Goal: Transaction & Acquisition: Purchase product/service

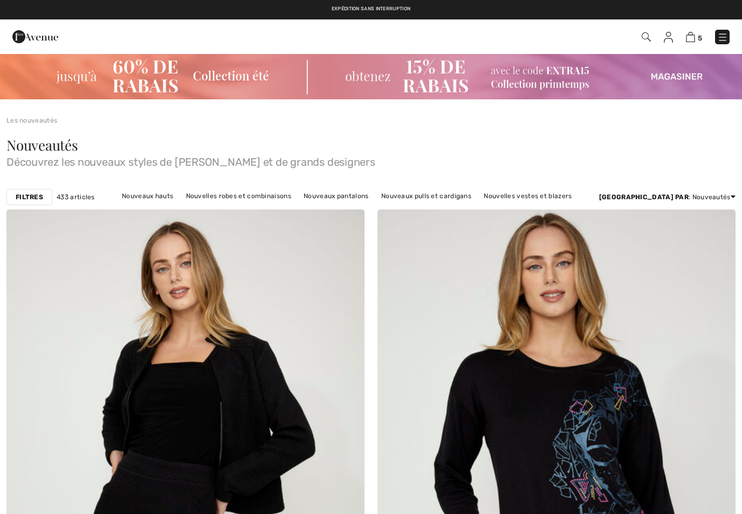
checkbox input "true"
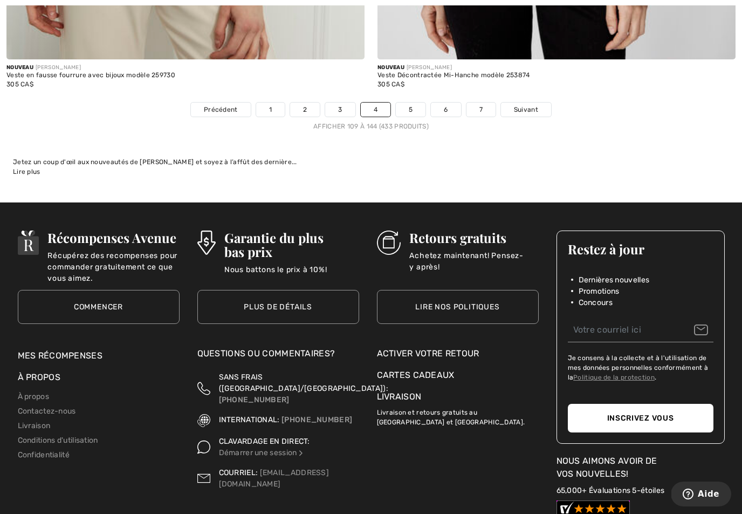
scroll to position [10785, 0]
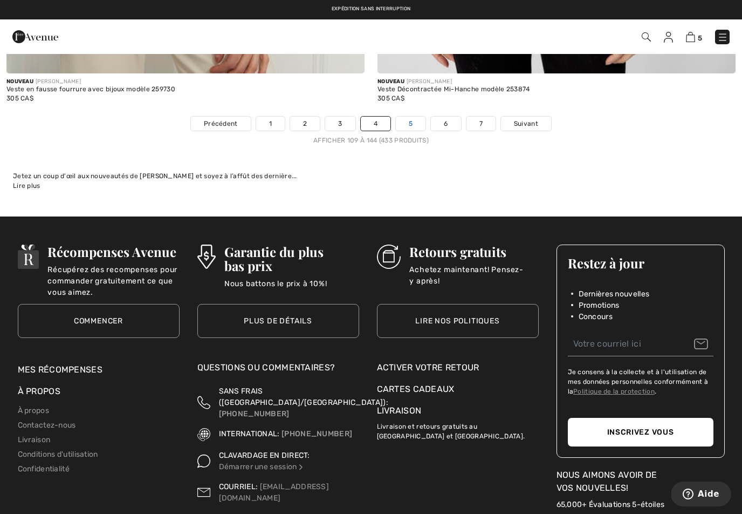
click at [413, 117] on link "5" at bounding box center [411, 124] width 30 height 14
click at [407, 117] on link "5" at bounding box center [411, 124] width 30 height 14
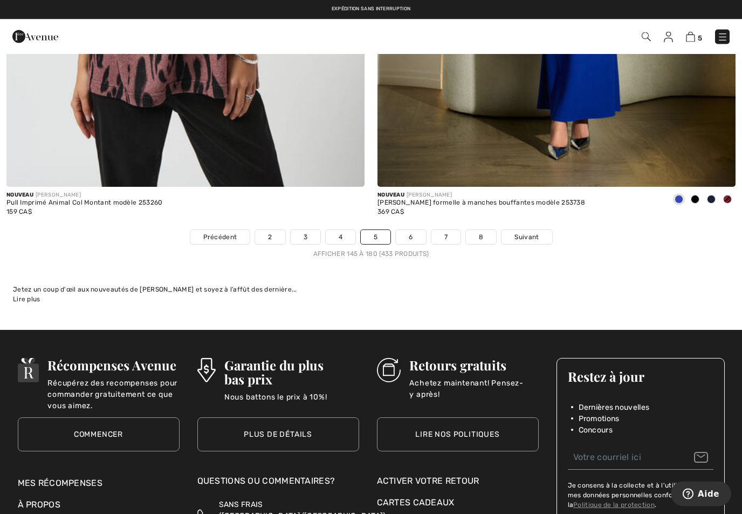
scroll to position [10672, 0]
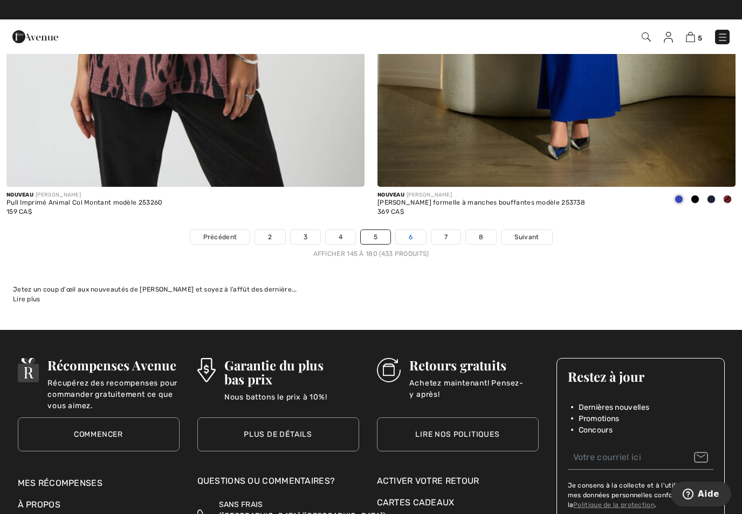
click at [408, 230] on link "6" at bounding box center [411, 237] width 30 height 14
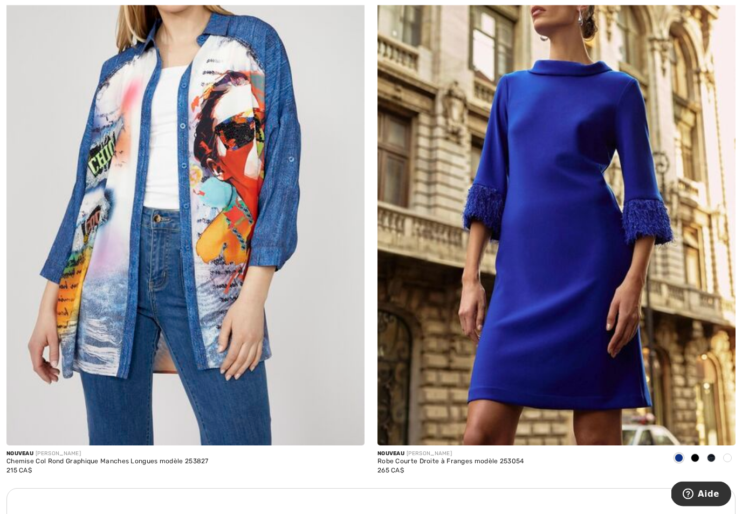
scroll to position [3201, 0]
click at [546, 171] on img at bounding box center [557, 176] width 358 height 537
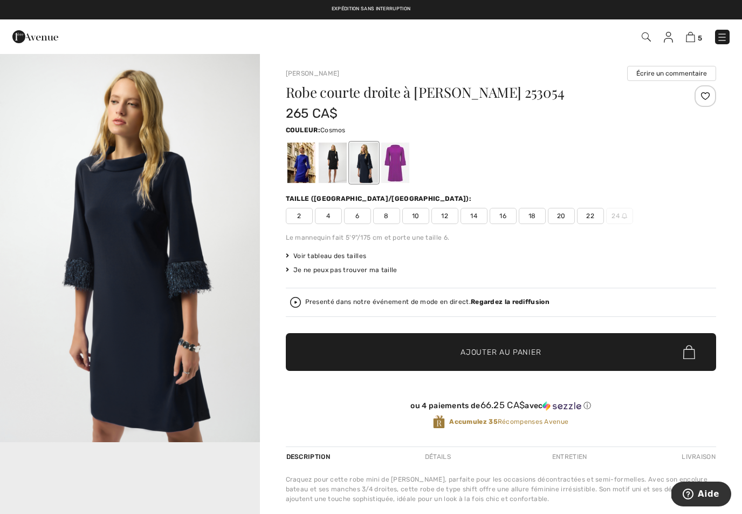
click at [397, 159] on div at bounding box center [395, 162] width 28 height 40
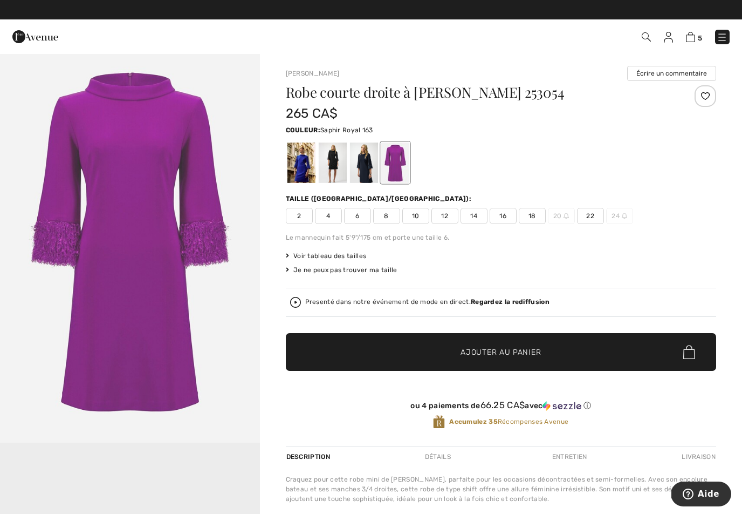
click at [300, 158] on div at bounding box center [301, 162] width 28 height 40
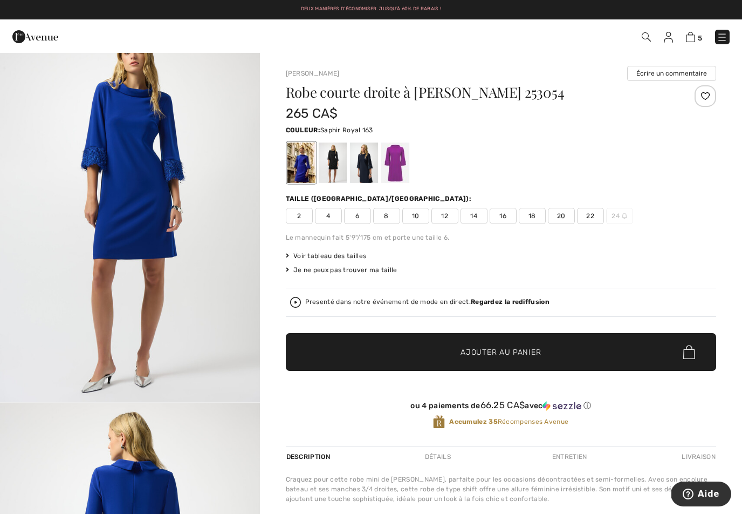
scroll to position [1197, 0]
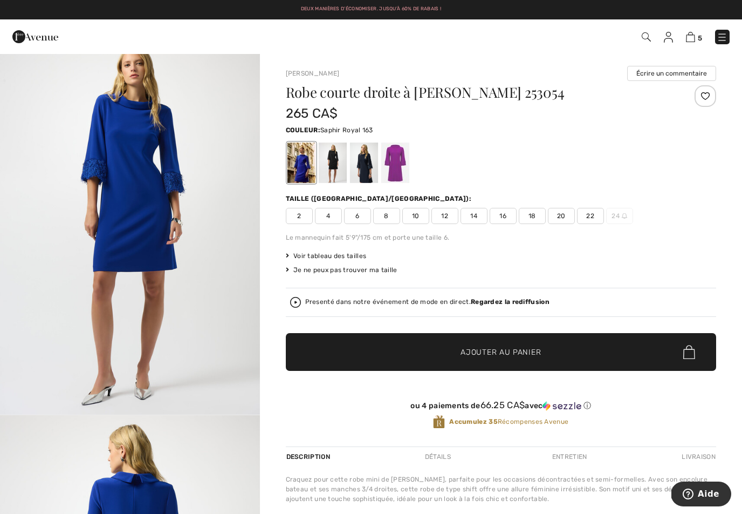
click at [325, 221] on span "4" at bounding box center [328, 216] width 27 height 16
click at [488, 353] on span "Ajouter au panier" at bounding box center [501, 351] width 80 height 11
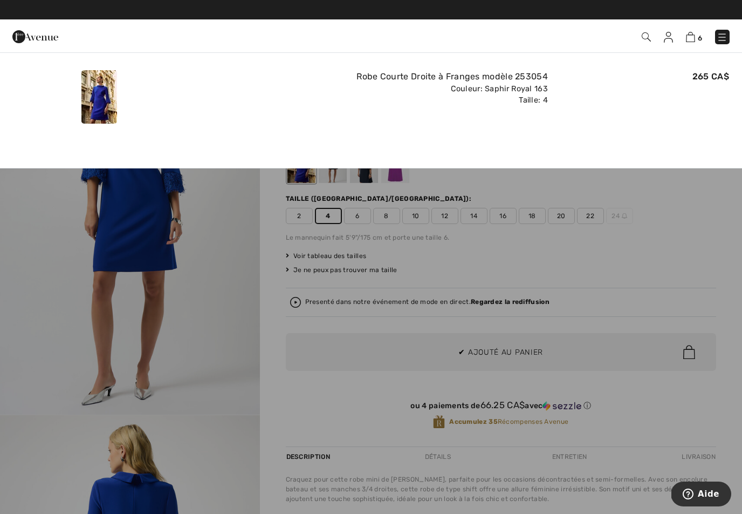
scroll to position [0, 0]
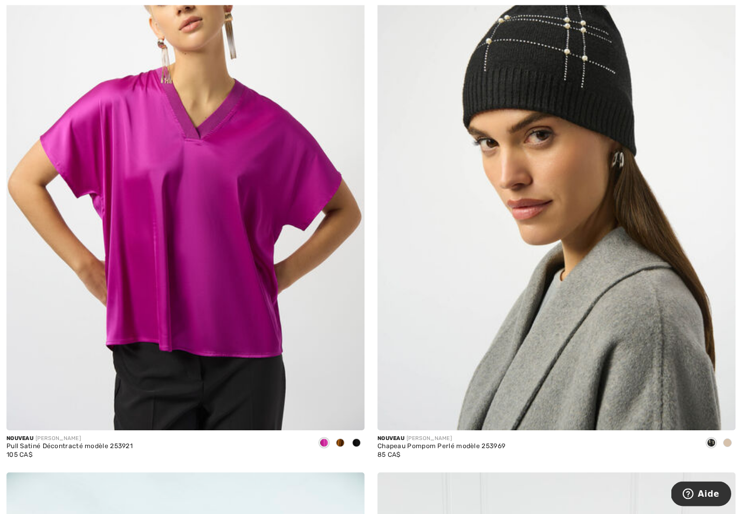
scroll to position [3909, 0]
click at [226, 220] on img at bounding box center [185, 161] width 358 height 537
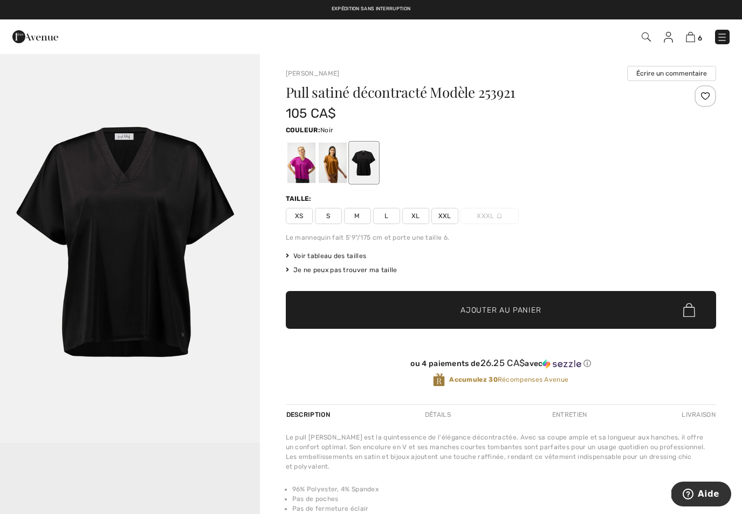
click at [328, 215] on span "S" at bounding box center [328, 216] width 27 height 16
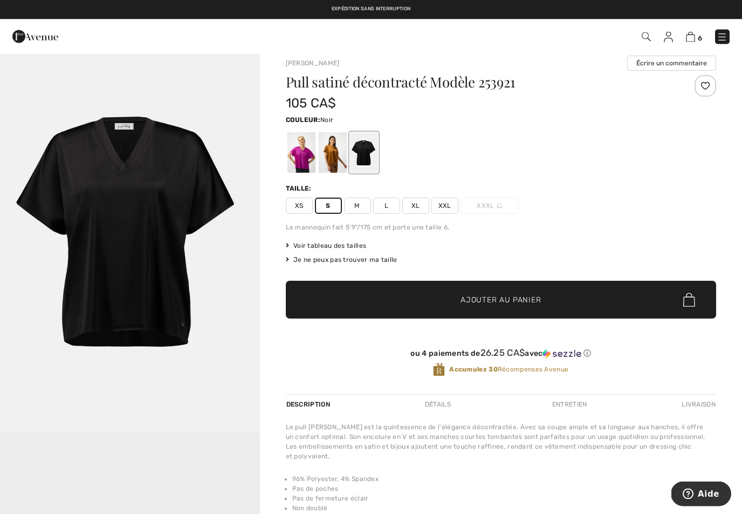
scroll to position [10, 0]
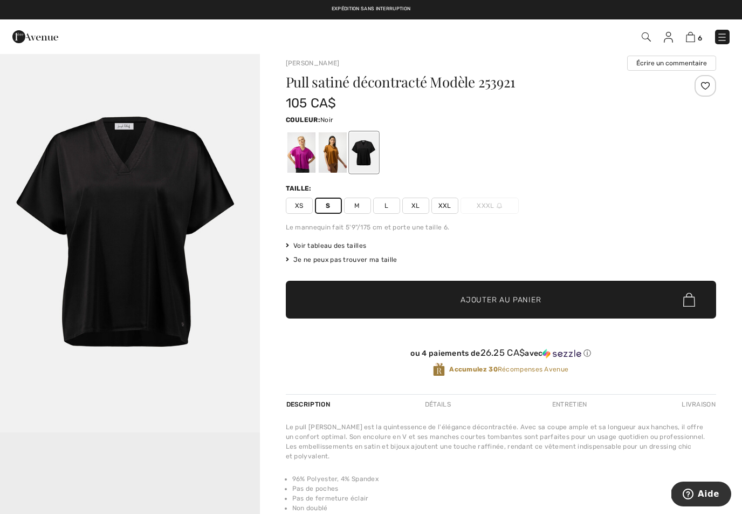
click at [303, 145] on div at bounding box center [301, 152] width 28 height 40
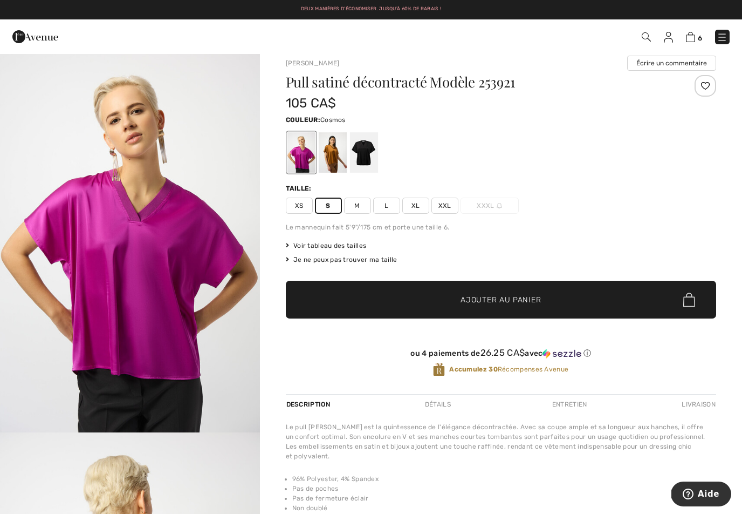
click at [492, 297] on span "Ajouter au panier" at bounding box center [501, 299] width 80 height 11
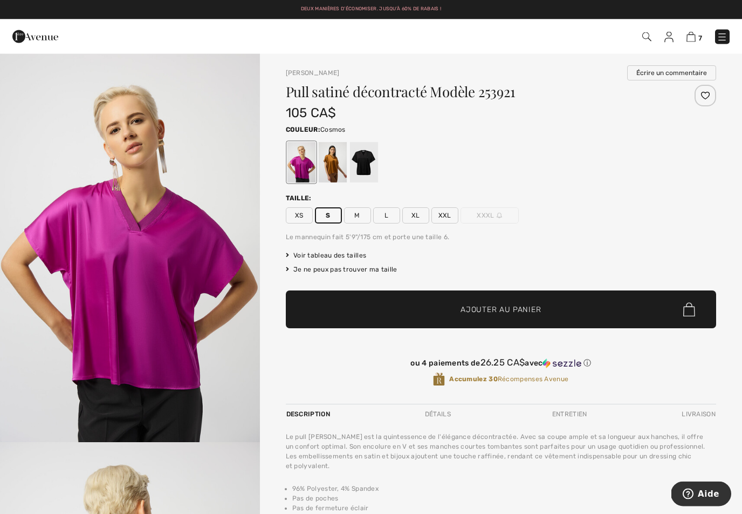
scroll to position [0, 0]
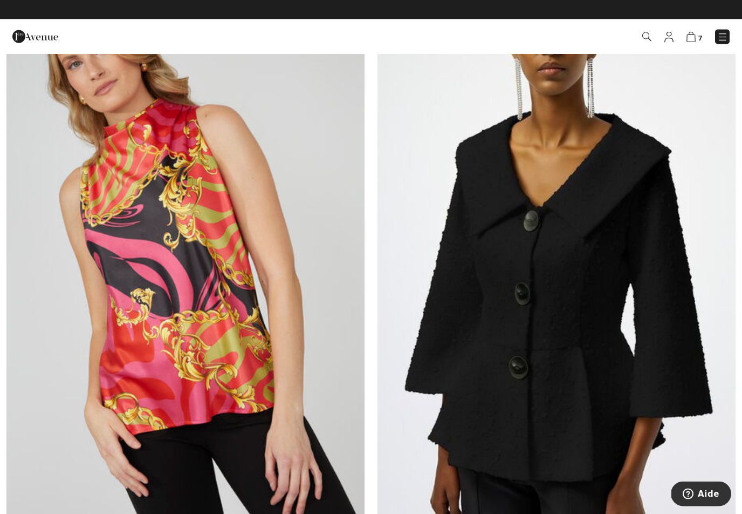
scroll to position [7431, 0]
click at [141, 226] on img at bounding box center [185, 259] width 358 height 537
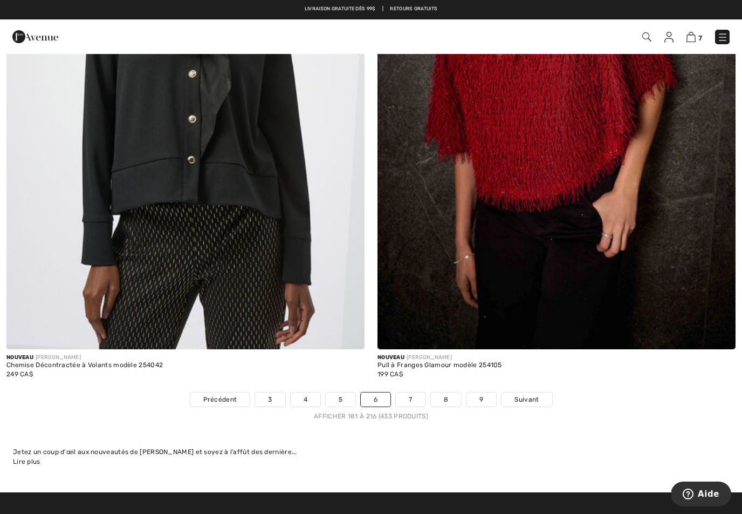
scroll to position [10510, 0]
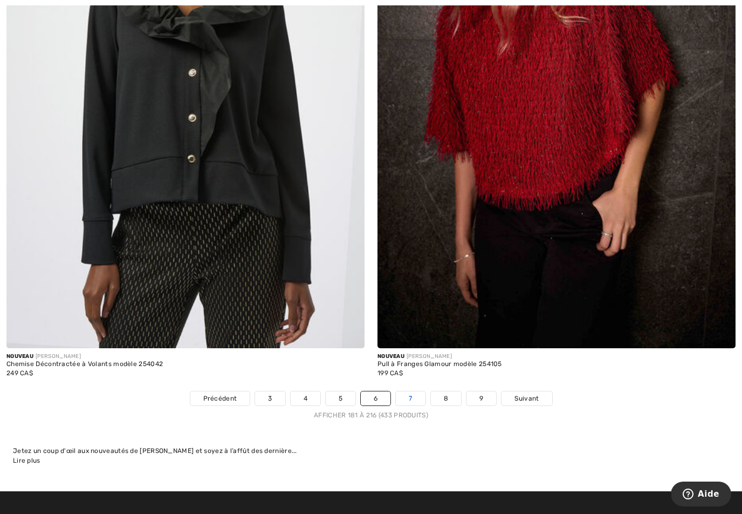
click at [409, 394] on link "7" at bounding box center [410, 398] width 29 height 14
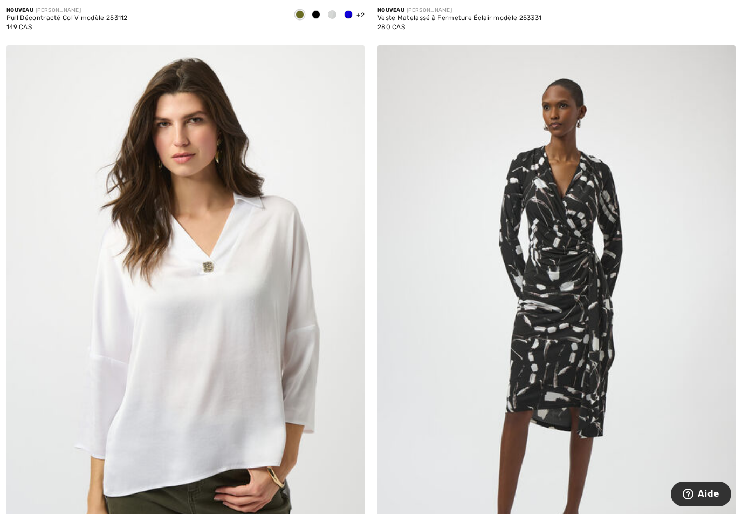
scroll to position [8540, 0]
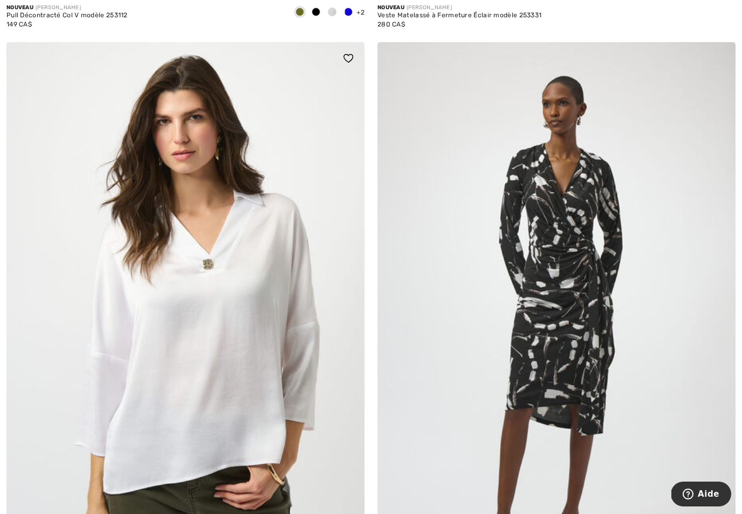
click at [202, 272] on img at bounding box center [185, 310] width 358 height 537
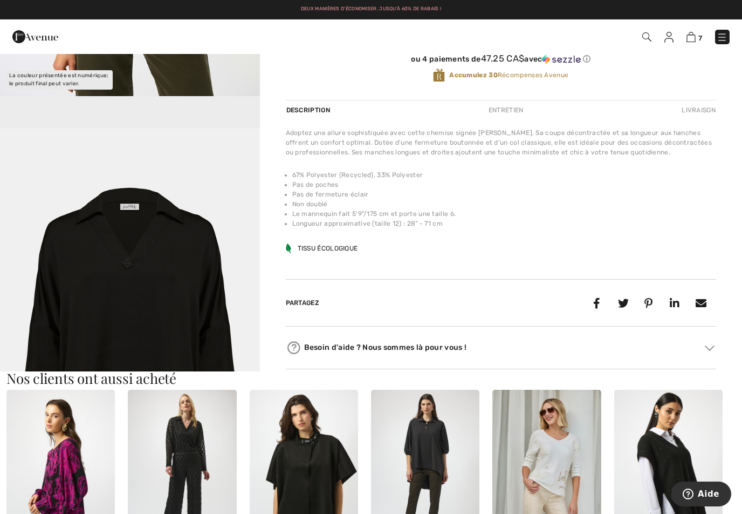
click at [72, 169] on img "2 / 2" at bounding box center [130, 322] width 260 height 389
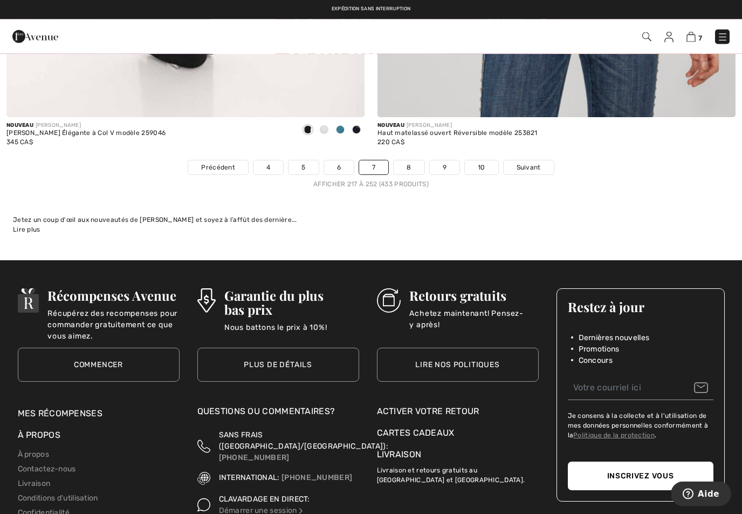
scroll to position [10739, 0]
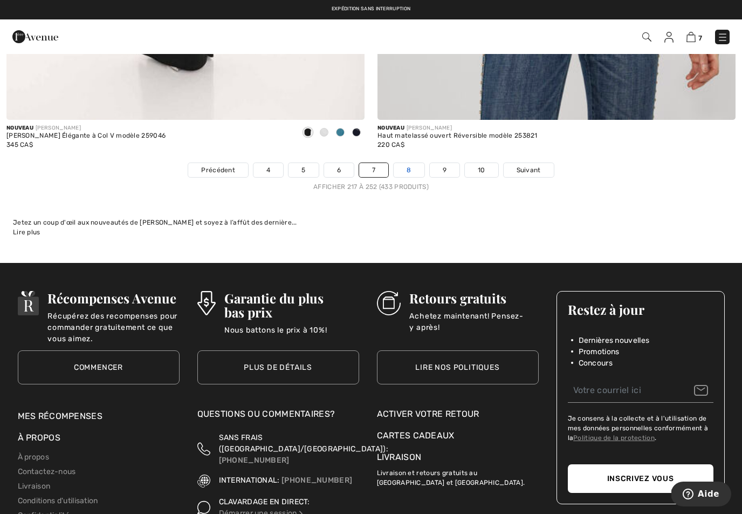
click at [408, 163] on link "8" at bounding box center [409, 170] width 30 height 14
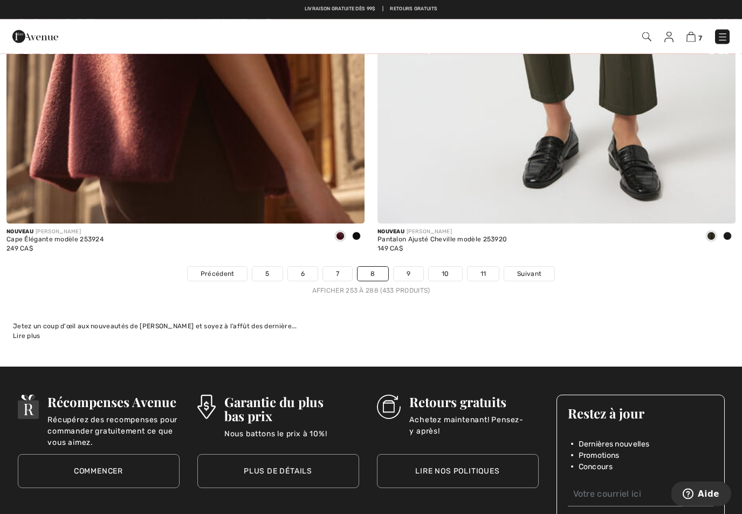
scroll to position [10614, 0]
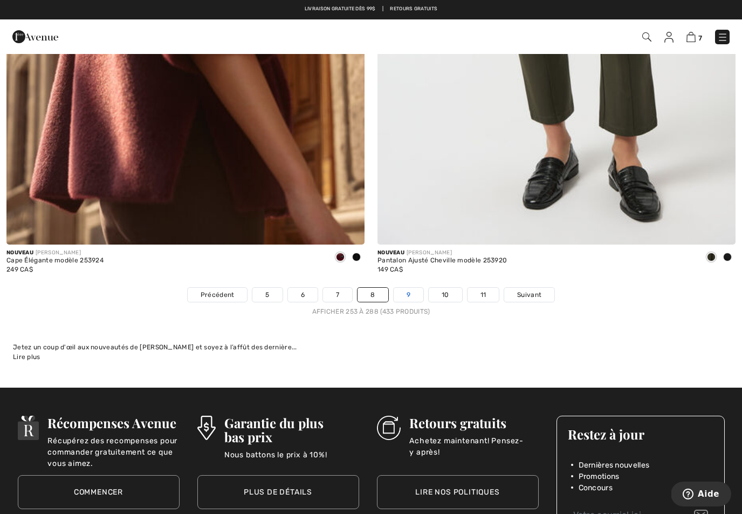
click at [410, 288] on link "9" at bounding box center [409, 295] width 30 height 14
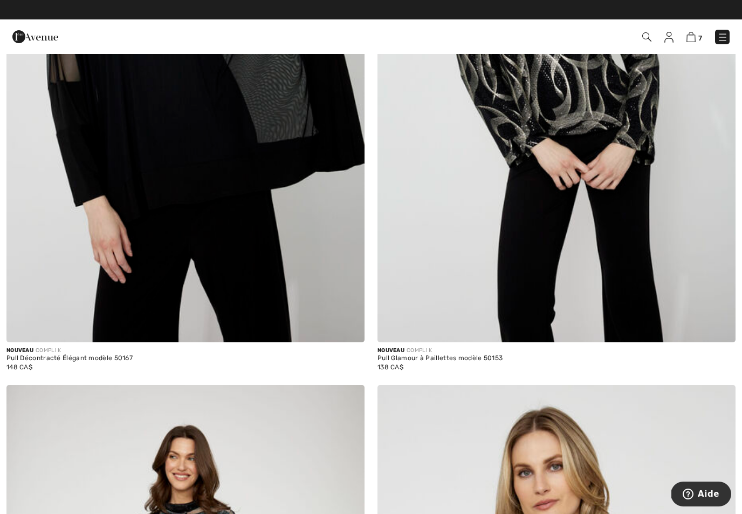
scroll to position [9936, 0]
